Goal: Task Accomplishment & Management: Use online tool/utility

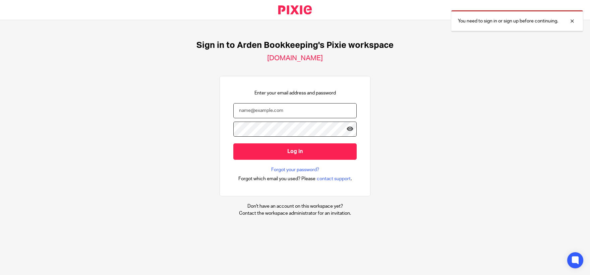
type input "claire@ardenbookkeeping.com"
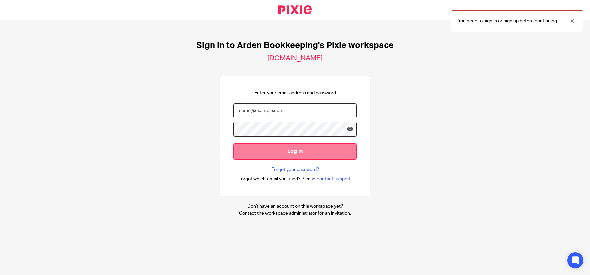
type input "[PERSON_NAME][EMAIL_ADDRESS][DOMAIN_NAME]"
click at [277, 149] on input "Log in" at bounding box center [294, 151] width 123 height 16
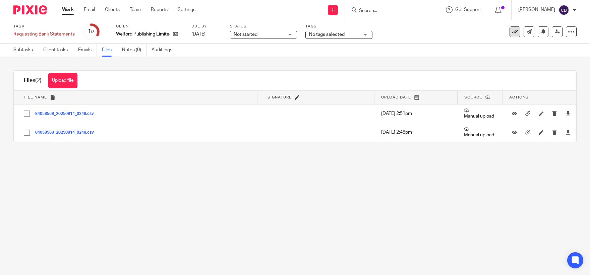
click at [511, 31] on icon at bounding box center [514, 31] width 7 height 7
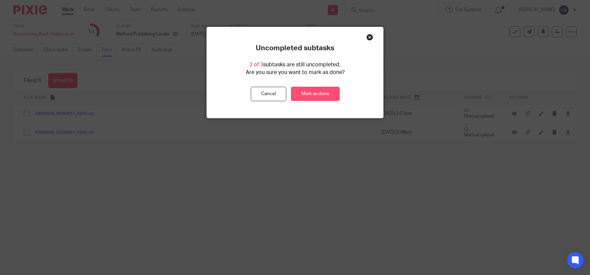
click at [313, 96] on link "Mark as done" at bounding box center [315, 94] width 49 height 14
